Goal: Task Accomplishment & Management: Manage account settings

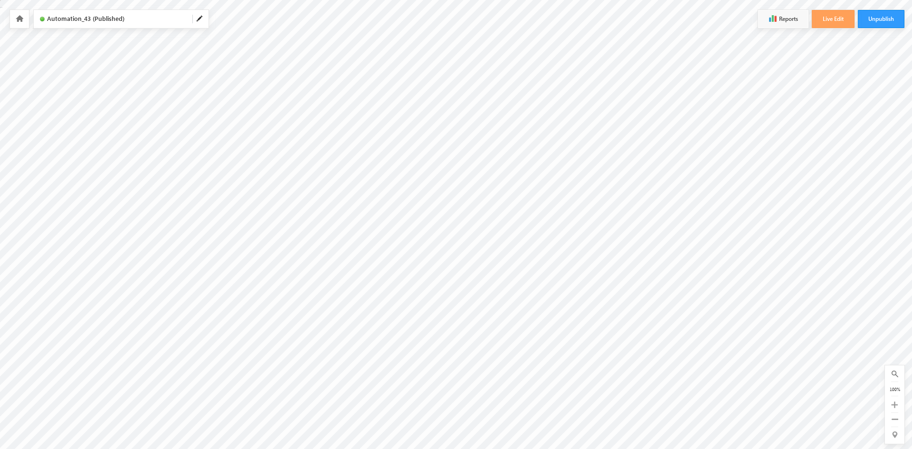
click at [19, 18] on icon at bounding box center [20, 18] width 8 height 7
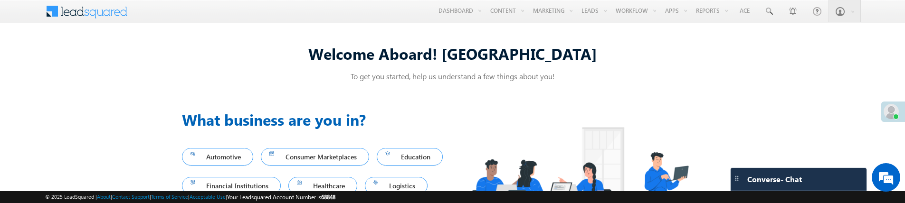
drag, startPoint x: 363, startPoint y: 55, endPoint x: 590, endPoint y: 57, distance: 227.5
click at [582, 57] on div "Welcome Aboard! [GEOGRAPHIC_DATA]" at bounding box center [453, 53] width 542 height 20
click at [599, 57] on div "Welcome Aboard! Sukhbir" at bounding box center [453, 53] width 542 height 20
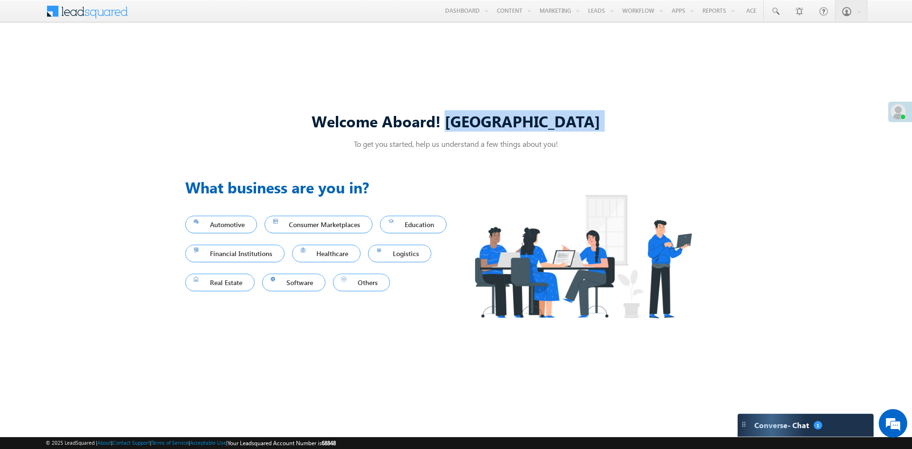
click at [317, 130] on div "Welcome Aboard! Sukhbir" at bounding box center [456, 121] width 542 height 20
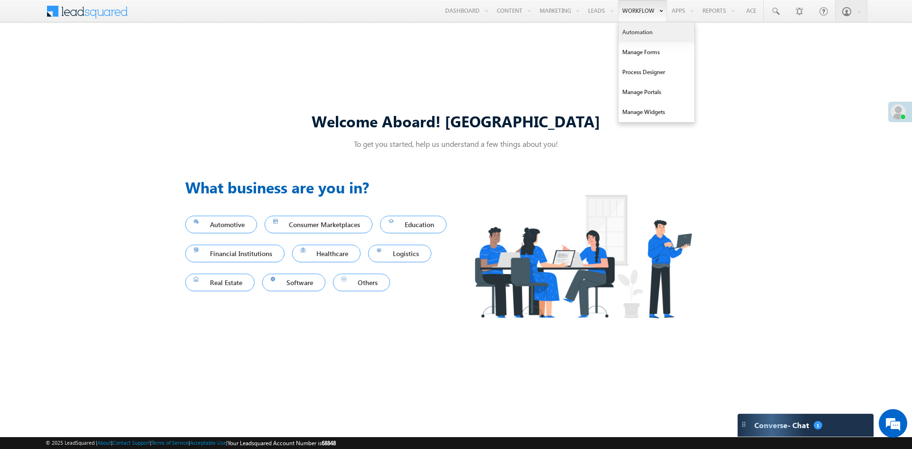
click at [636, 34] on link "Automation" at bounding box center [656, 32] width 76 height 20
click at [634, 33] on link "Automation" at bounding box center [656, 32] width 76 height 20
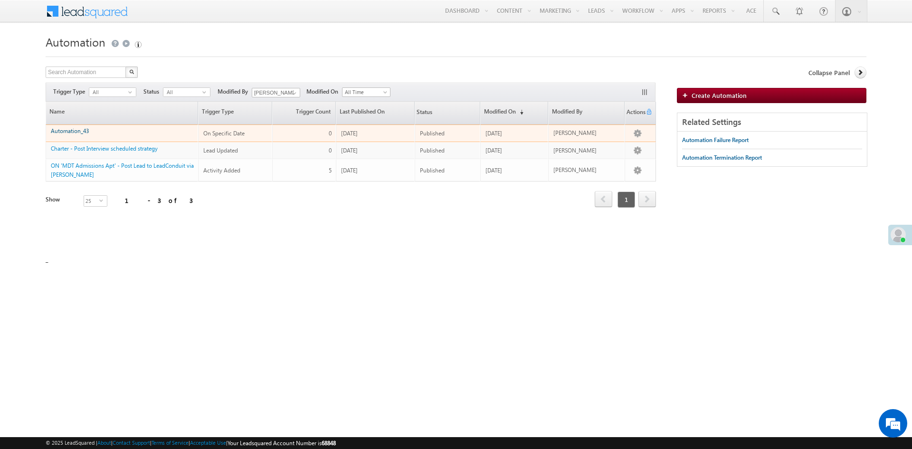
click at [74, 131] on link "Automation_43" at bounding box center [70, 130] width 38 height 7
